Goal: Information Seeking & Learning: Learn about a topic

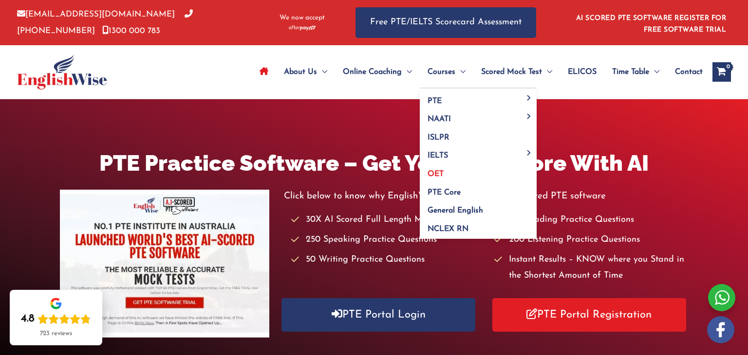
click at [438, 171] on span "OET" at bounding box center [435, 174] width 16 height 8
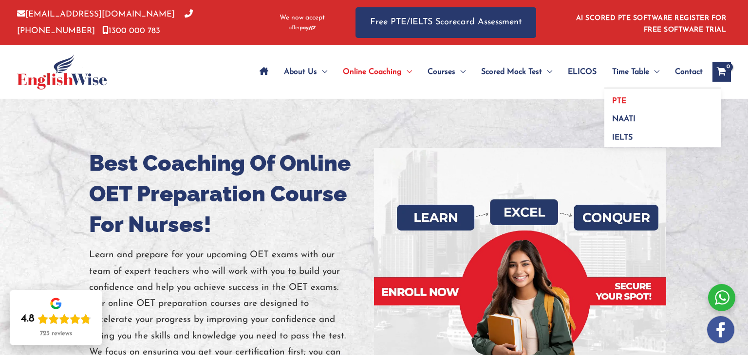
click at [623, 97] on span "PTE" at bounding box center [619, 101] width 14 height 8
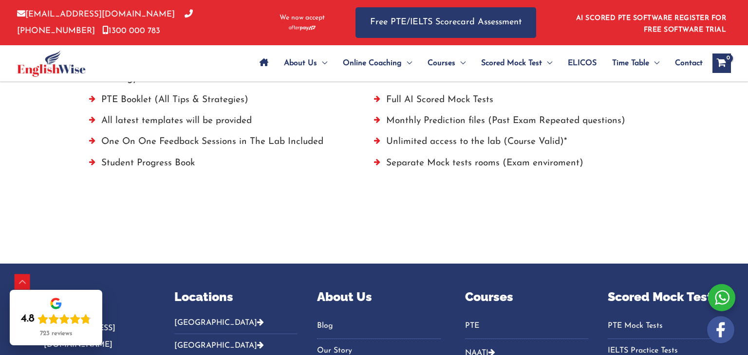
scroll to position [751, 0]
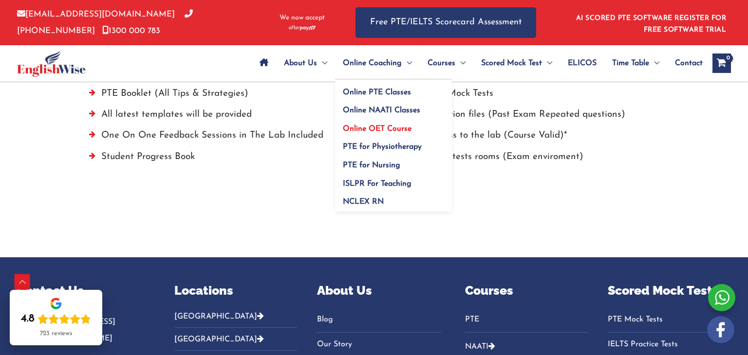
click at [365, 126] on span "Online OET Course" at bounding box center [377, 129] width 69 height 8
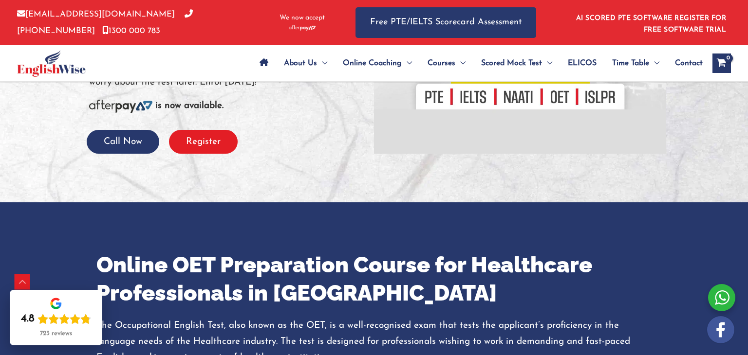
click at [201, 140] on button "Register" at bounding box center [203, 142] width 69 height 24
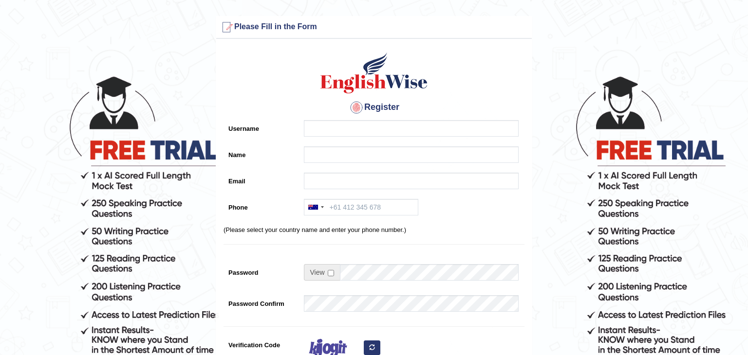
click at [357, 118] on div "Register Username Name Email Phone [GEOGRAPHIC_DATA] +61 [GEOGRAPHIC_DATA] ([GE…" at bounding box center [373, 247] width 315 height 407
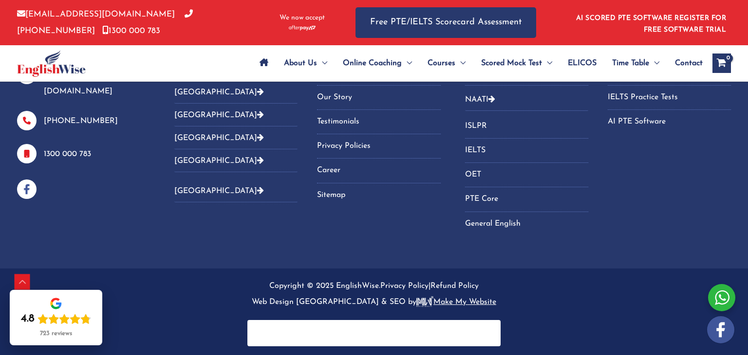
click at [471, 176] on link "OET" at bounding box center [526, 175] width 123 height 16
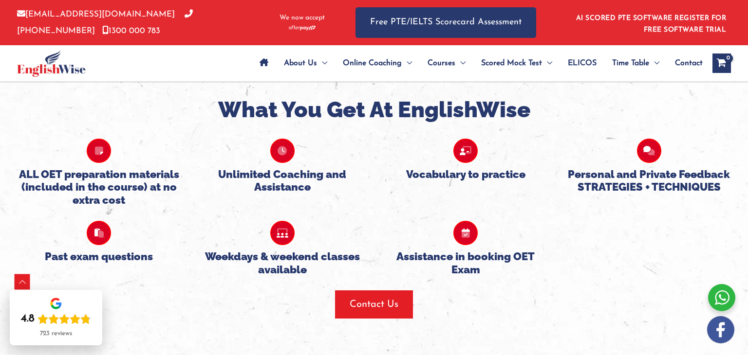
scroll to position [686, 0]
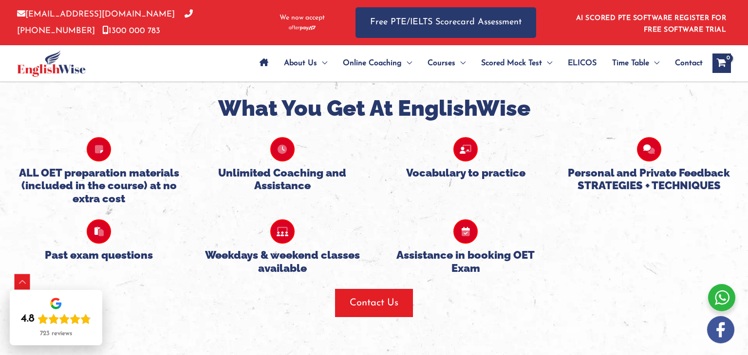
click at [328, 183] on h5 "Unlimited Coaching and Assistance" at bounding box center [282, 180] width 169 height 26
click at [433, 189] on div "ALL OET preparation materials (included in the course) at no extra cost Unlimit…" at bounding box center [373, 164] width 733 height 82
click at [603, 191] on h5 "Personal and Private Feedback STRATEGIES + TECHNIQUES" at bounding box center [649, 180] width 169 height 26
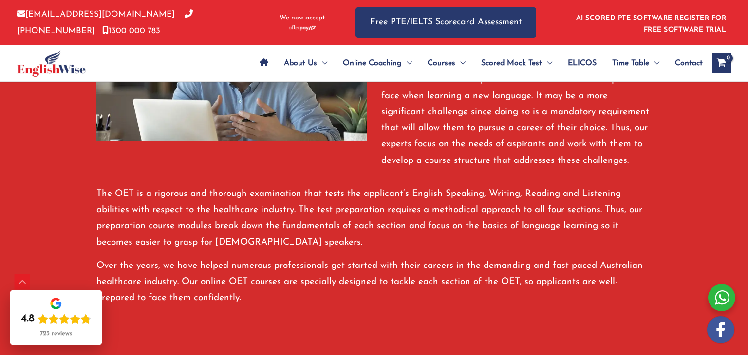
scroll to position [295, 0]
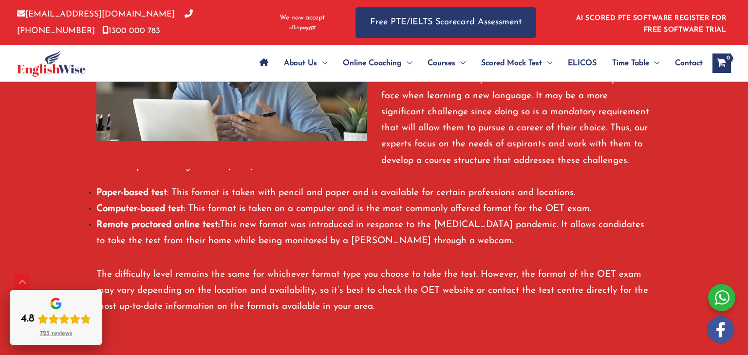
click at [57, 333] on div "723 reviews" at bounding box center [56, 334] width 32 height 8
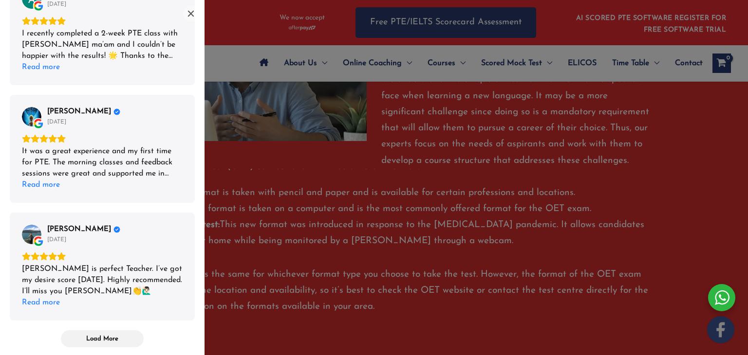
scroll to position [0, 0]
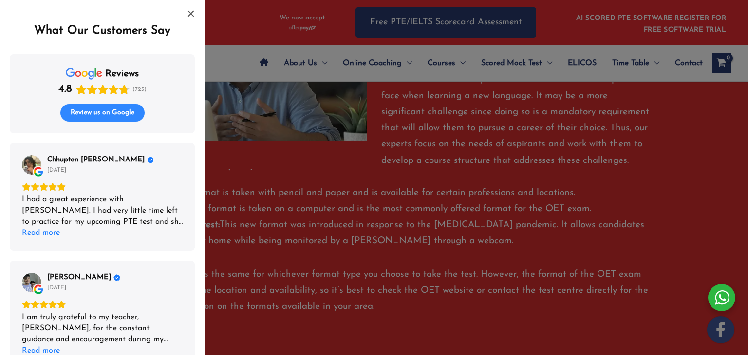
click at [108, 113] on span "Review us on Google" at bounding box center [103, 113] width 64 height 9
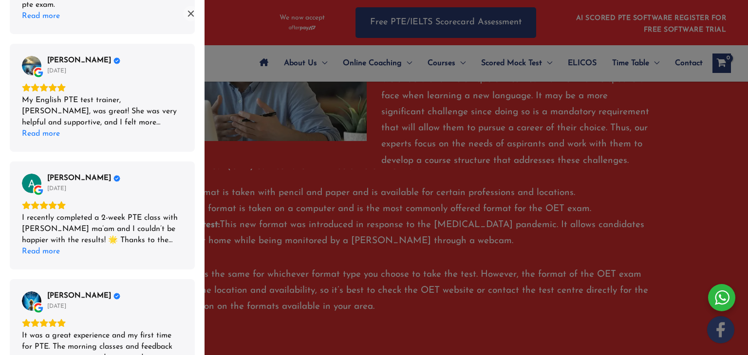
scroll to position [755, 0]
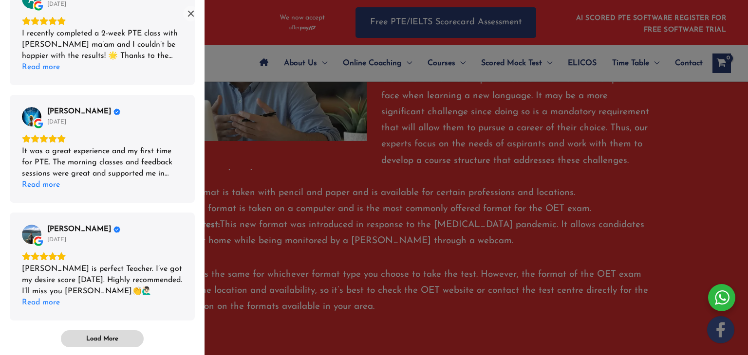
click at [104, 337] on span "Load More" at bounding box center [102, 339] width 32 height 8
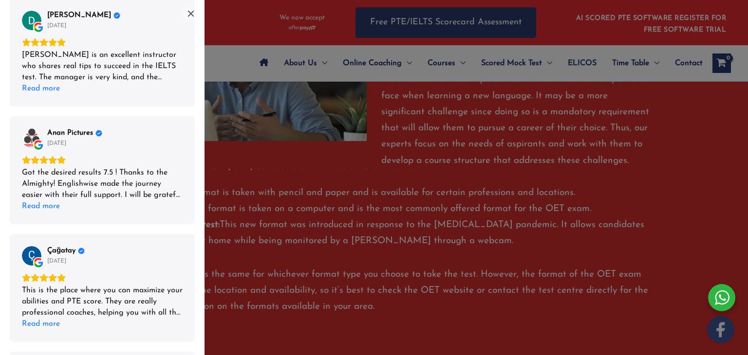
scroll to position [1696, 0]
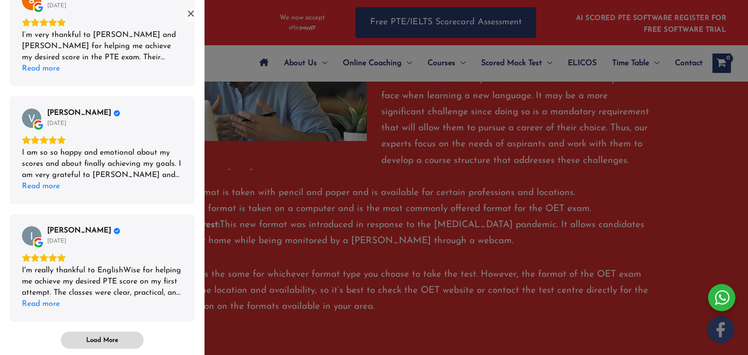
click at [94, 336] on span "Load More" at bounding box center [102, 340] width 32 height 8
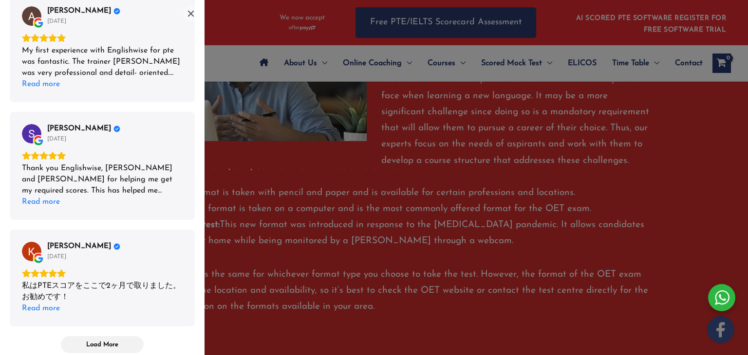
scroll to position [2626, 0]
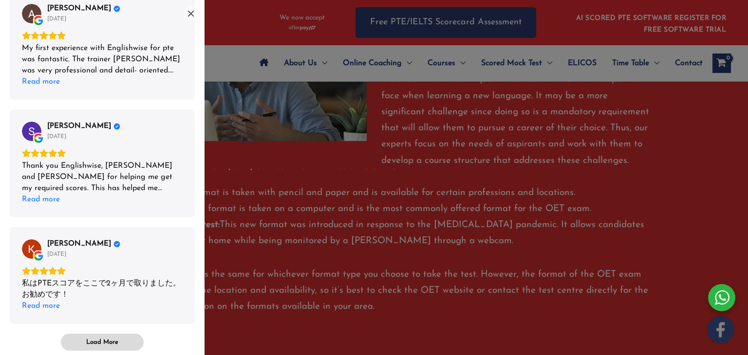
click at [101, 338] on span "Load More" at bounding box center [102, 342] width 32 height 8
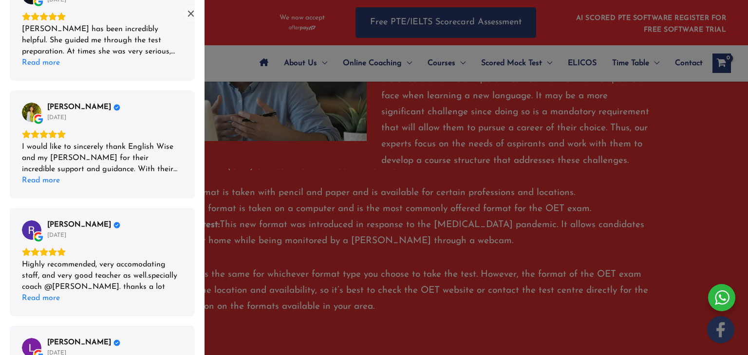
scroll to position [3231, 0]
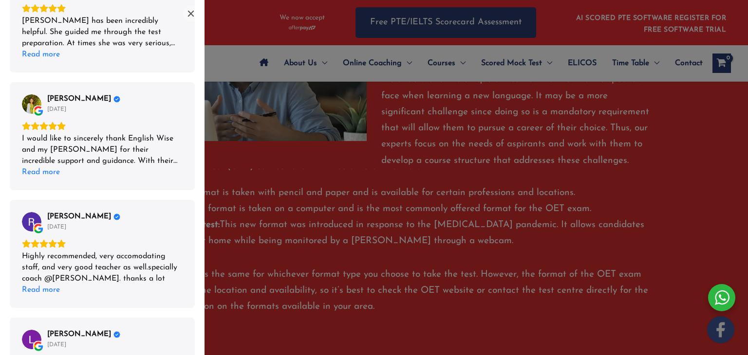
click at [328, 222] on div "List of reviews" at bounding box center [374, 177] width 748 height 355
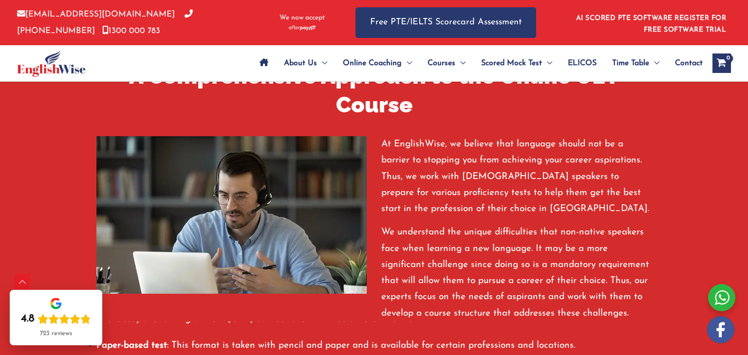
scroll to position [0, 0]
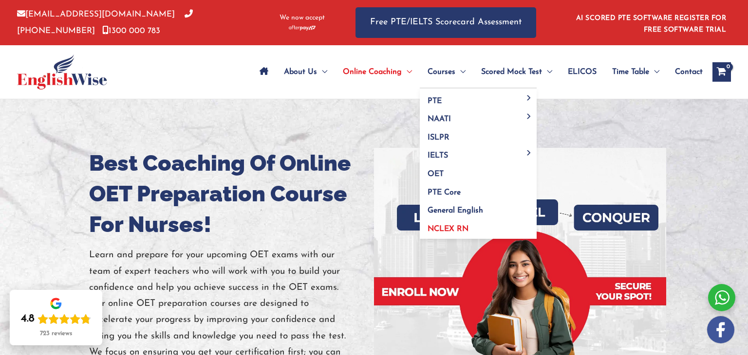
click at [441, 228] on span "NCLEX RN" at bounding box center [447, 229] width 41 height 8
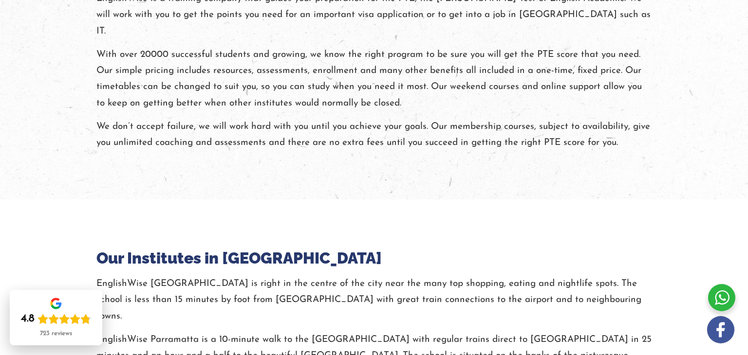
scroll to position [41, 0]
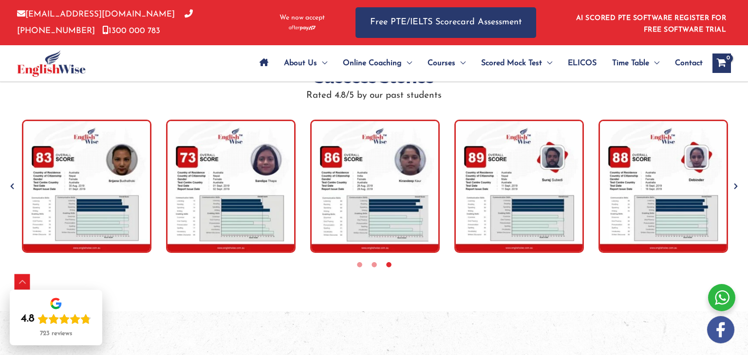
scroll to position [3102, 0]
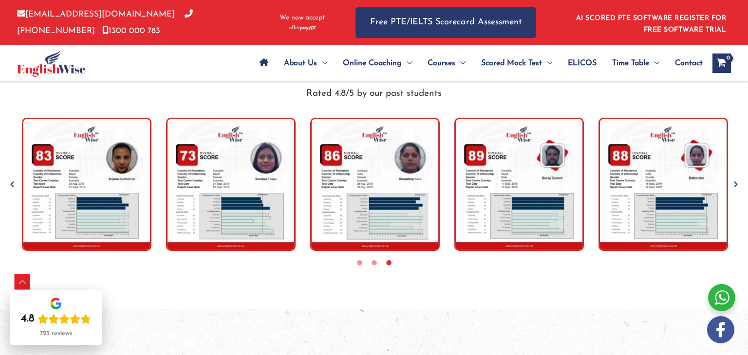
click at [741, 182] on div "Success Stories Rated 4.8/5 by our past students" at bounding box center [374, 163] width 748 height 195
click at [736, 182] on icon "Next" at bounding box center [736, 185] width 10 height 10
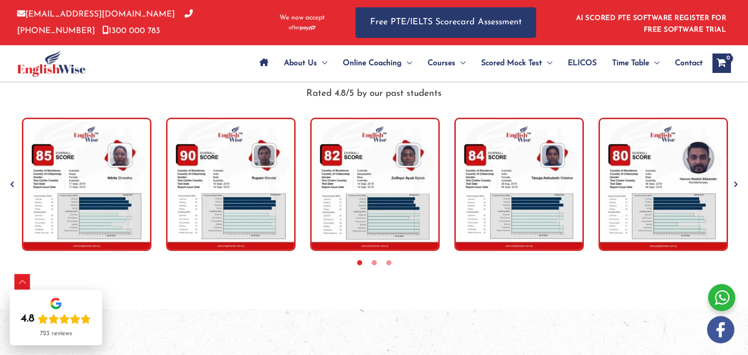
click at [507, 297] on div "Success Stories Rated 4.8/5 by our past students" at bounding box center [374, 163] width 748 height 293
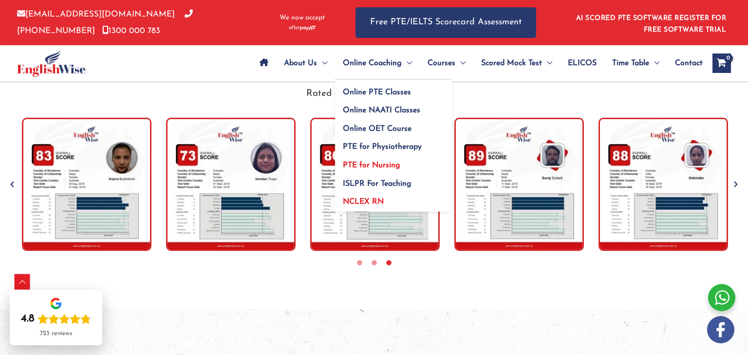
click at [358, 166] on span "PTE for Nursing" at bounding box center [371, 166] width 57 height 8
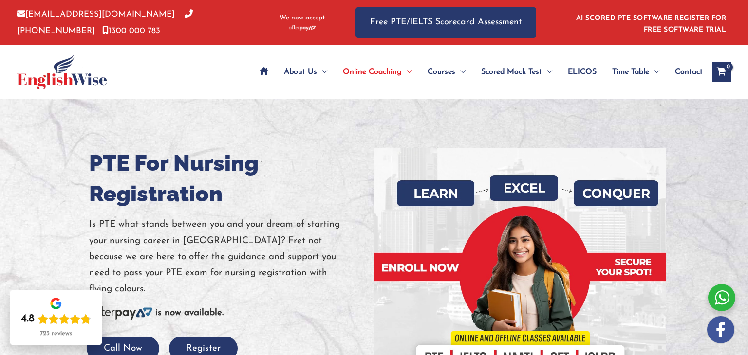
click at [207, 138] on div at bounding box center [374, 269] width 748 height 341
